Goal: Navigation & Orientation: Find specific page/section

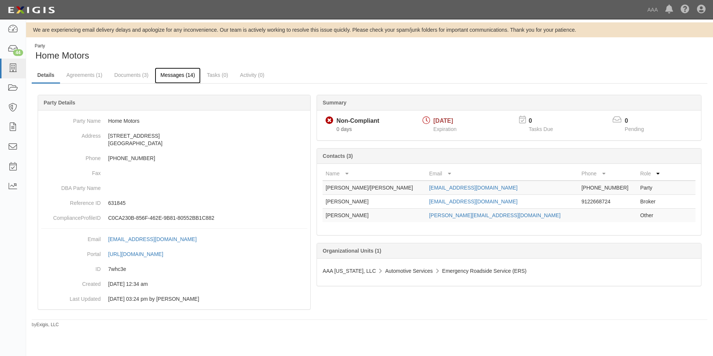
click at [162, 72] on link "Messages (14)" at bounding box center [178, 75] width 46 height 16
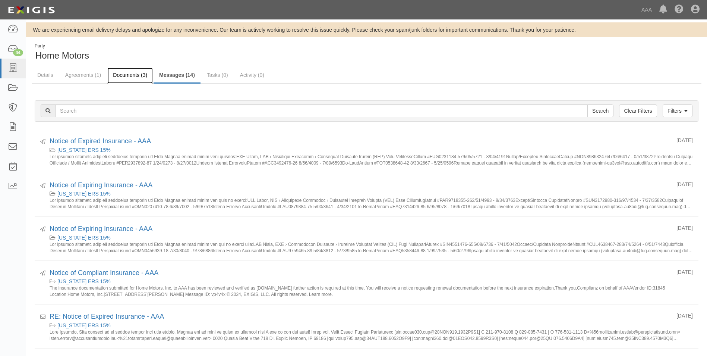
click at [132, 74] on link "Documents (3)" at bounding box center [129, 75] width 45 height 16
